Goal: Obtain resource: Download file/media

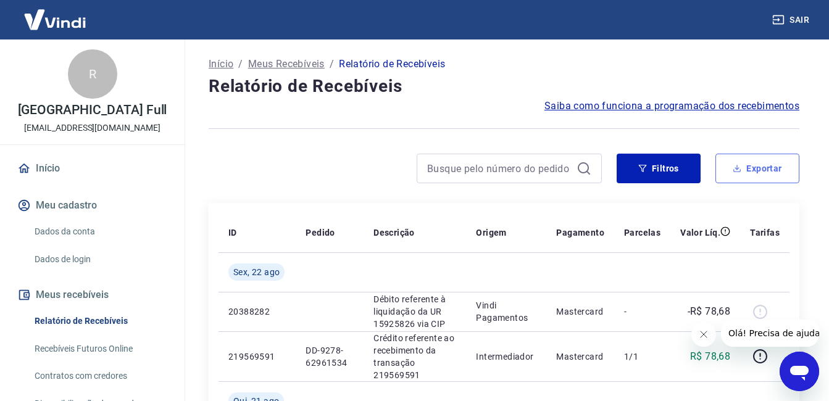
click at [750, 164] on button "Exportar" at bounding box center [758, 169] width 84 height 30
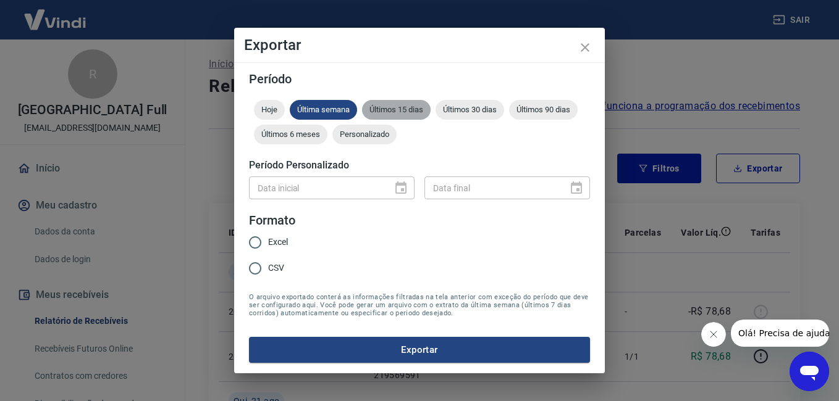
click at [396, 115] on div "Últimos 15 dias" at bounding box center [396, 110] width 69 height 20
click at [265, 251] on input "Excel" at bounding box center [255, 243] width 26 height 26
radio input "true"
click at [274, 244] on span "Excel" at bounding box center [278, 242] width 20 height 13
click at [268, 244] on input "Excel" at bounding box center [255, 243] width 26 height 26
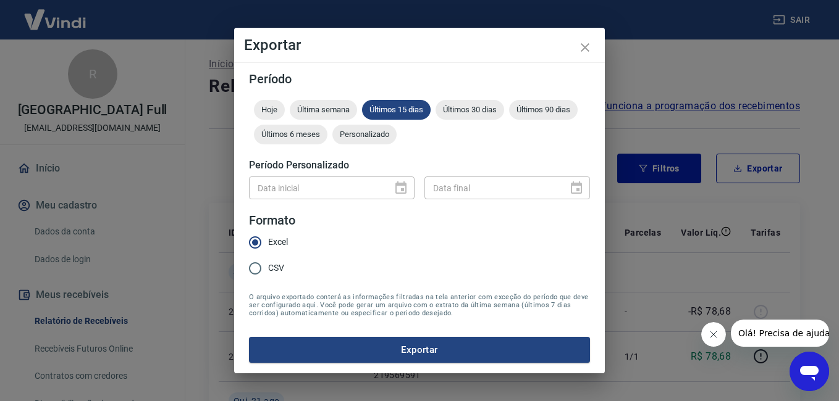
click at [354, 366] on div "Período Hoje Última semana Últimos 15 dias Últimos 30 dias Últimos 90 dias Últi…" at bounding box center [419, 217] width 371 height 311
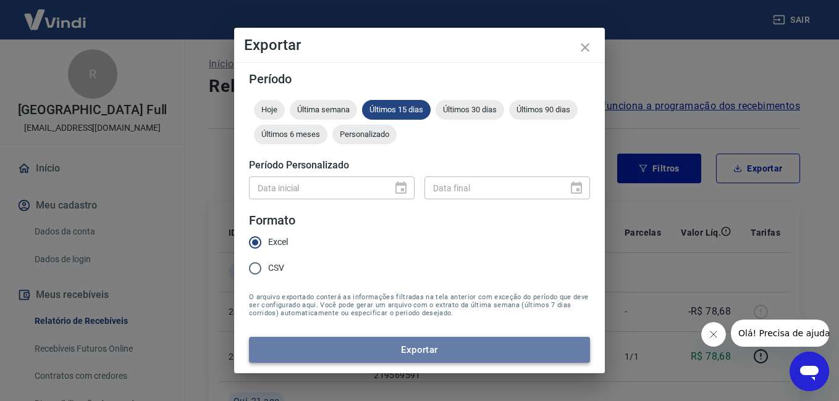
click at [355, 357] on button "Exportar" at bounding box center [419, 350] width 341 height 26
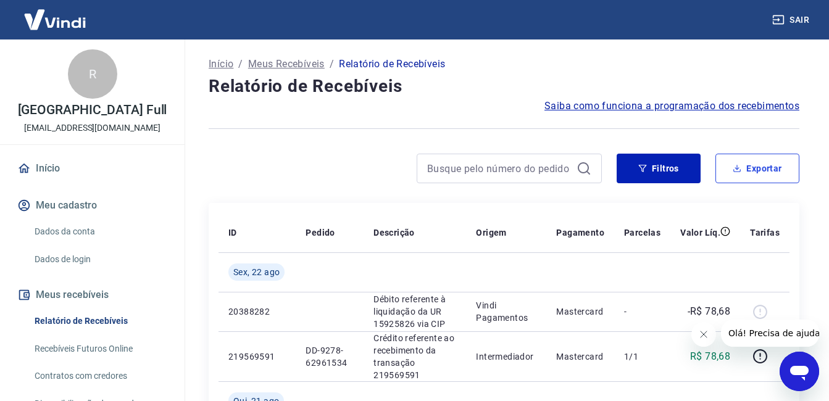
scroll to position [43, 0]
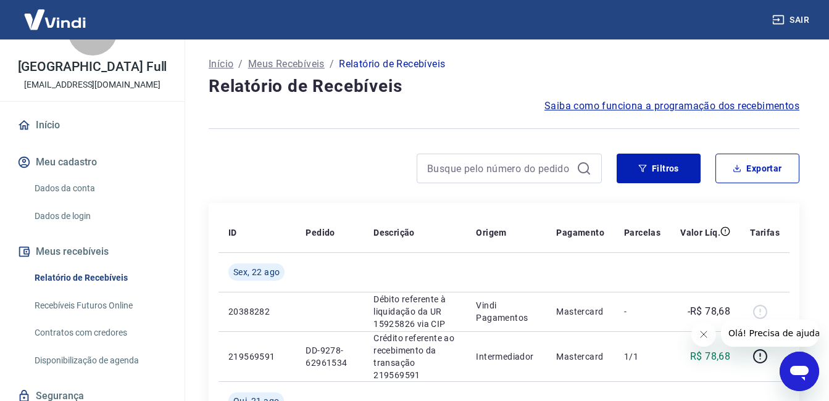
click at [117, 310] on link "Recebíveis Futuros Online" at bounding box center [100, 305] width 140 height 25
